Goal: Task Accomplishment & Management: Use online tool/utility

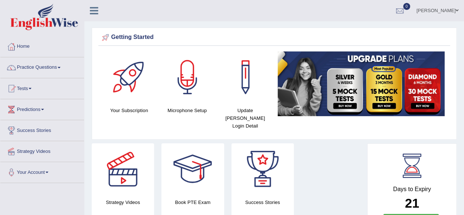
click at [32, 87] on link "Tests" at bounding box center [42, 87] width 84 height 18
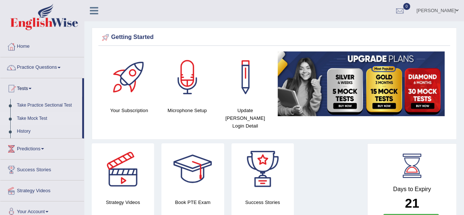
click at [38, 115] on link "Take Mock Test" at bounding box center [48, 118] width 69 height 13
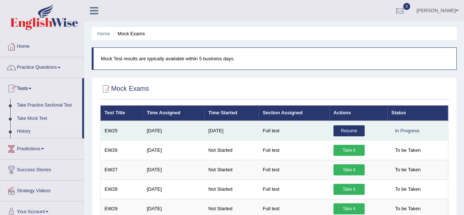
click at [338, 132] on link "Resume" at bounding box center [348, 130] width 31 height 11
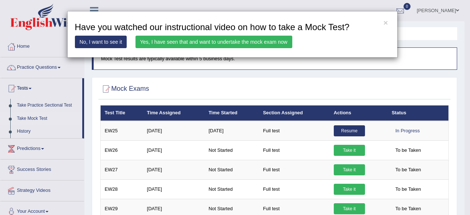
click at [273, 45] on link "Yes, I have seen that and want to undertake the mock exam now" at bounding box center [213, 42] width 157 height 12
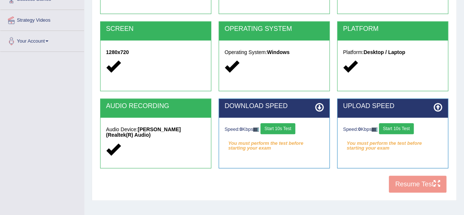
scroll to position [132, 0]
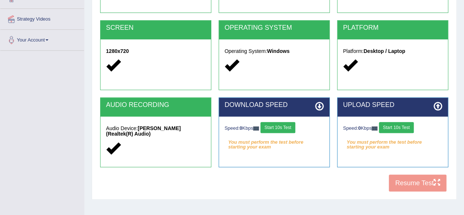
click at [295, 129] on button "Start 10s Test" at bounding box center [277, 127] width 35 height 11
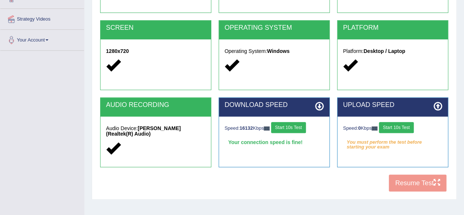
click at [395, 126] on button "Start 10s Test" at bounding box center [396, 127] width 35 height 11
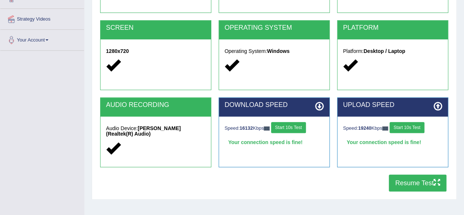
click at [410, 180] on button "Resume Test" at bounding box center [418, 182] width 58 height 17
